Goal: Task Accomplishment & Management: Complete application form

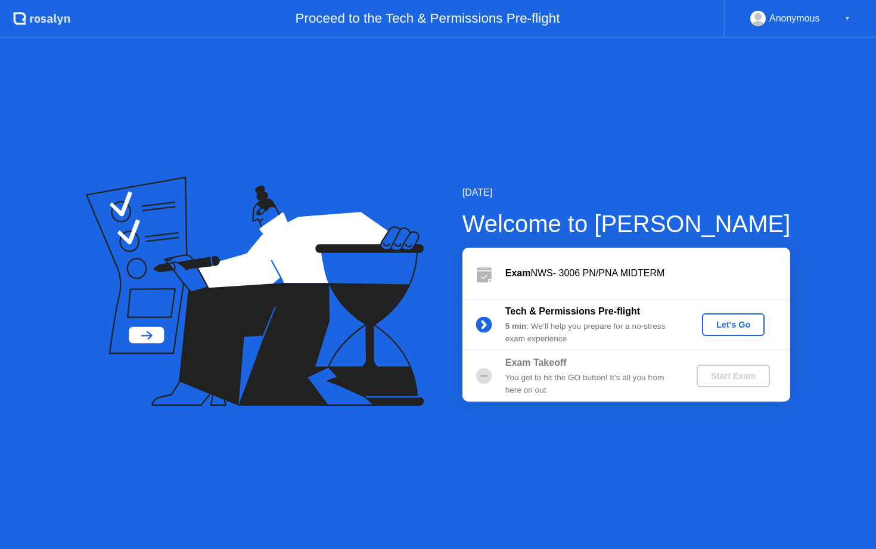
click at [732, 323] on div "Let's Go" at bounding box center [733, 325] width 53 height 10
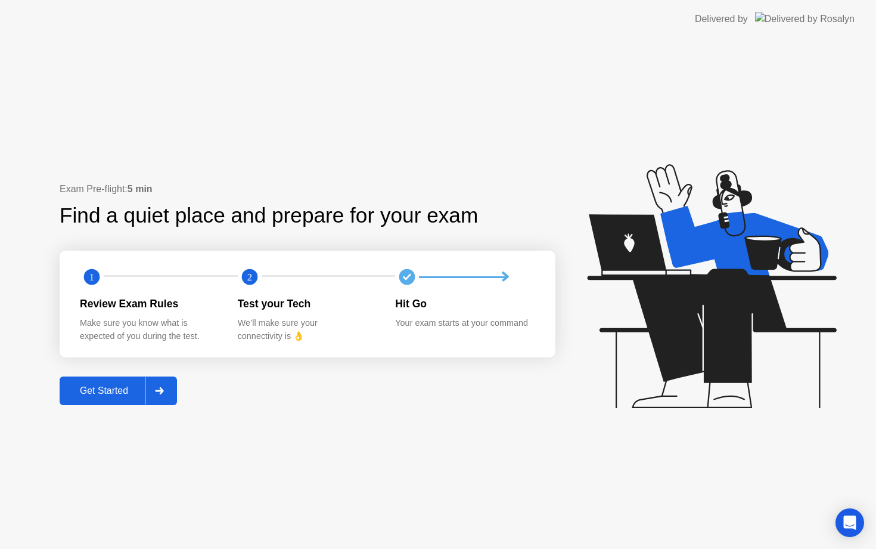
click at [97, 389] on div "Get Started" at bounding box center [104, 390] width 82 height 11
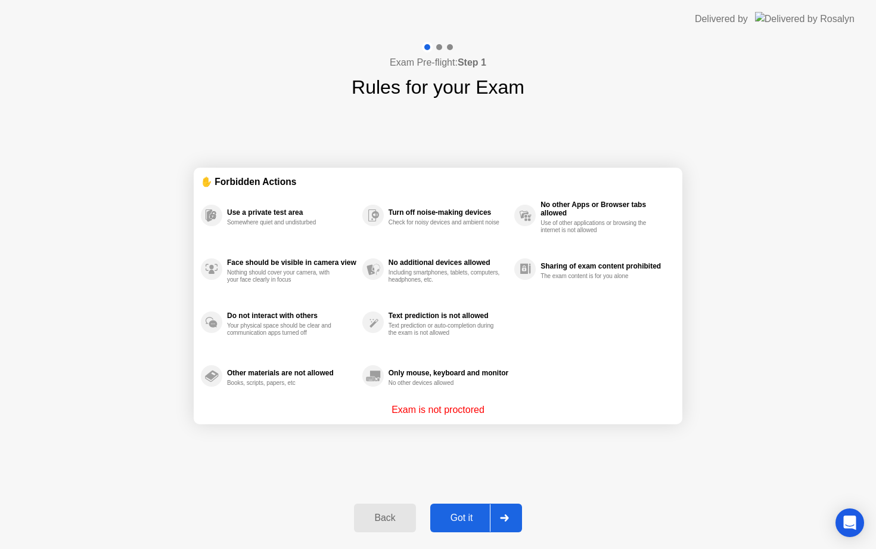
click at [471, 516] on div "Got it" at bounding box center [462, 517] width 56 height 11
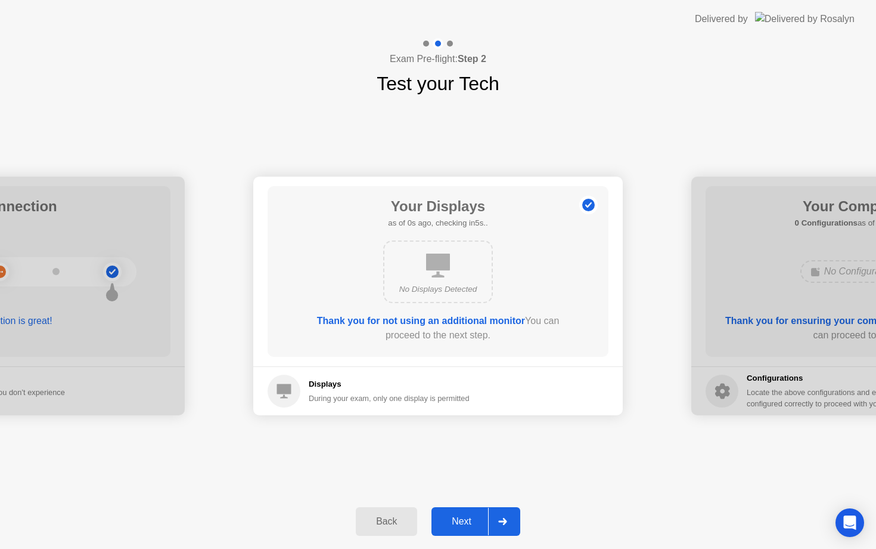
click at [471, 516] on div "Next" at bounding box center [461, 521] width 53 height 11
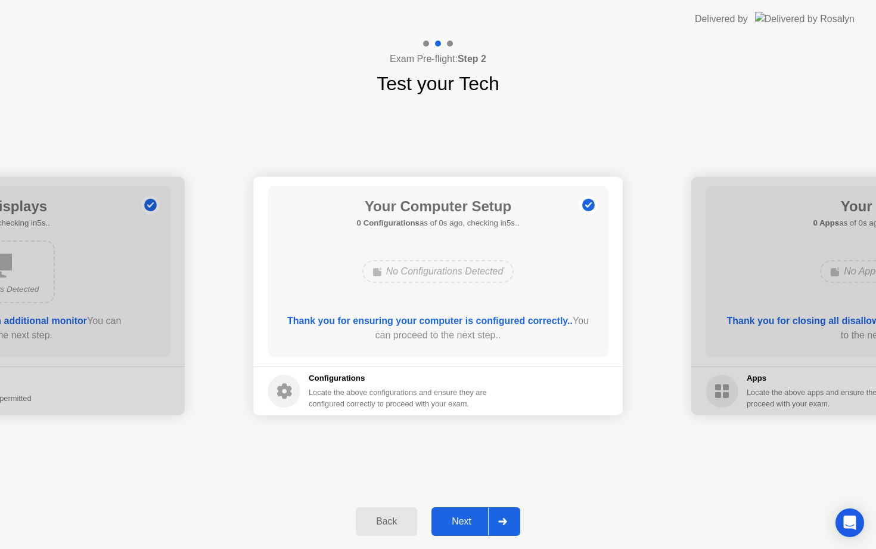
click at [471, 516] on div "Next" at bounding box center [461, 521] width 53 height 11
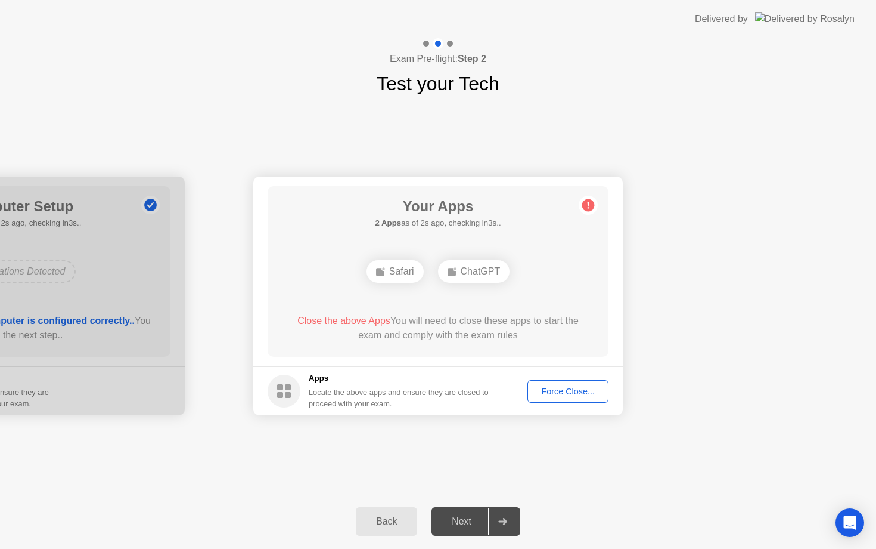
click at [580, 393] on div "Force Close..." at bounding box center [568, 391] width 73 height 10
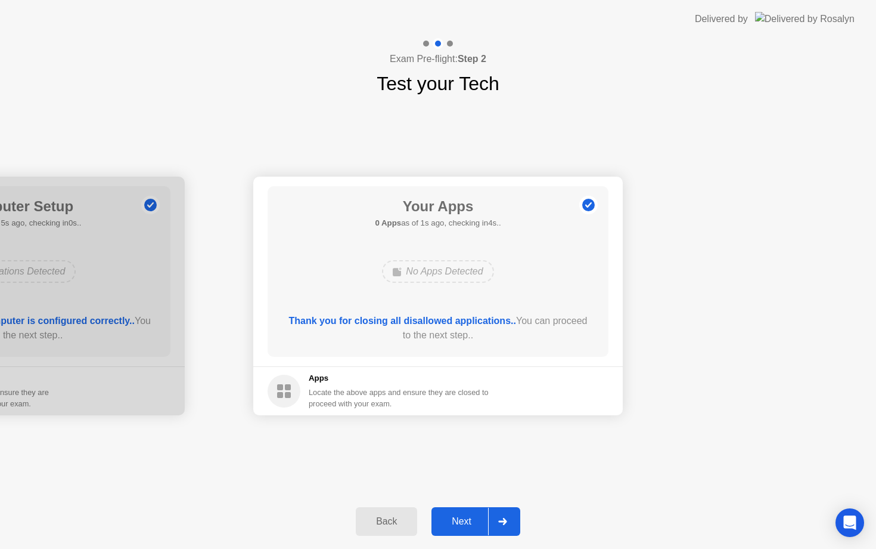
click at [471, 517] on div "Next" at bounding box center [461, 521] width 53 height 11
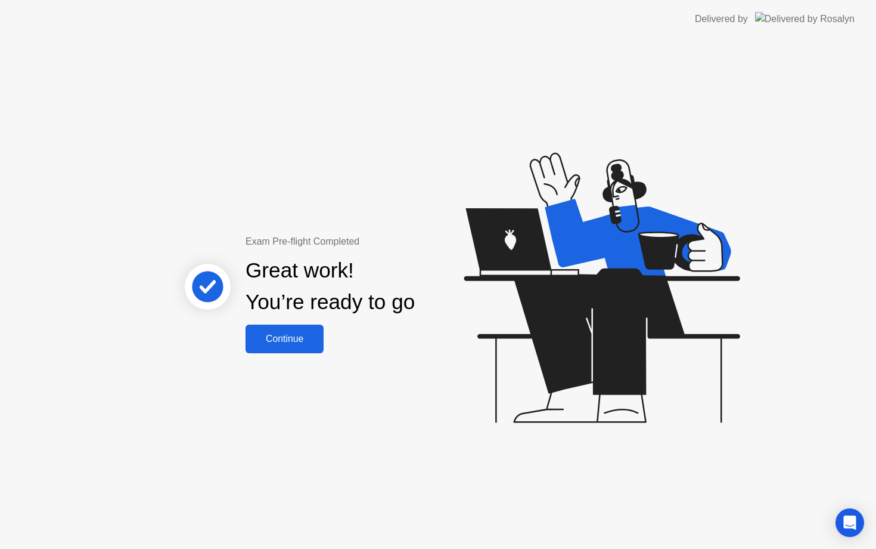
click at [298, 342] on div "Continue" at bounding box center [284, 338] width 71 height 11
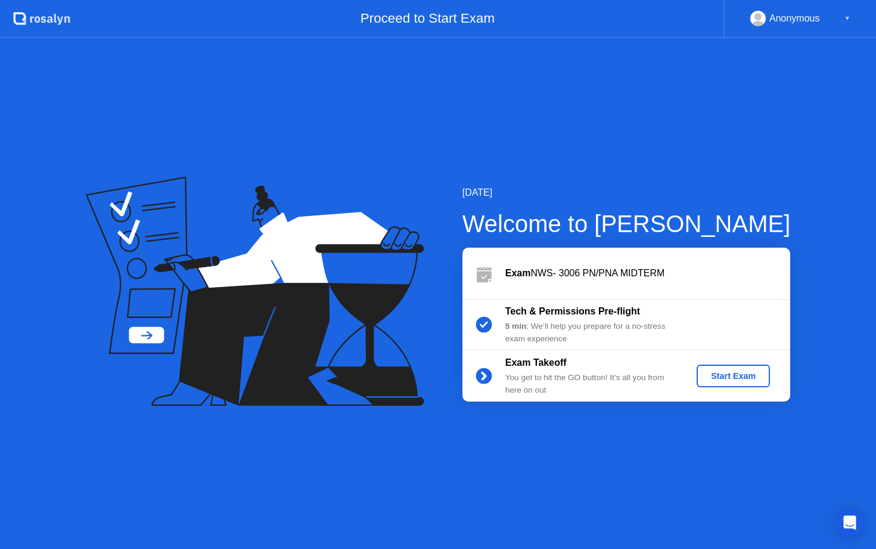
click at [726, 374] on div "Start Exam" at bounding box center [734, 376] width 64 height 10
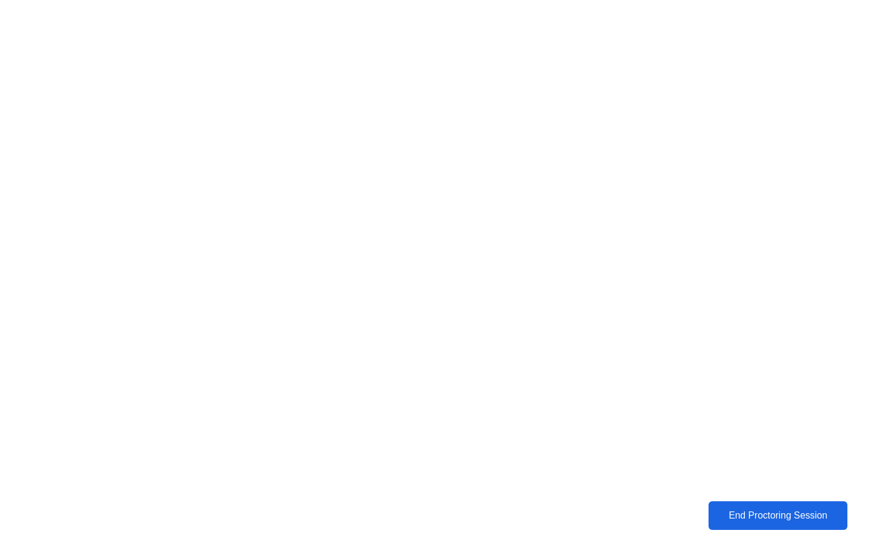
click at [808, 514] on div "End Proctoring Session" at bounding box center [779, 515] width 132 height 11
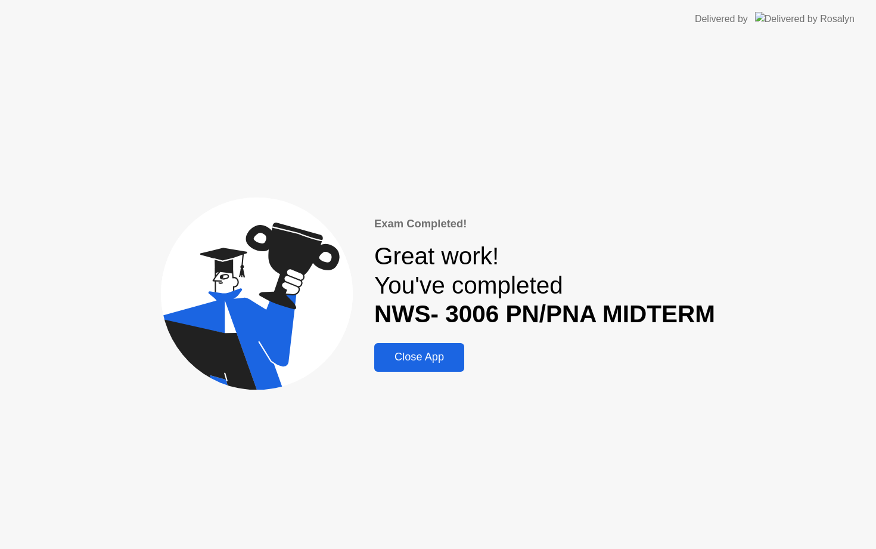
click at [432, 358] on div "Close App" at bounding box center [419, 357] width 83 height 13
